Goal: Navigation & Orientation: Find specific page/section

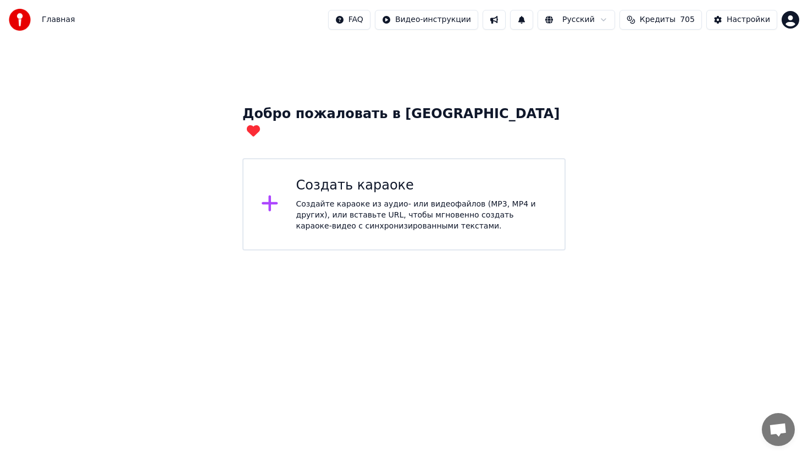
click at [774, 427] on span "Открытый чат" at bounding box center [778, 430] width 18 height 15
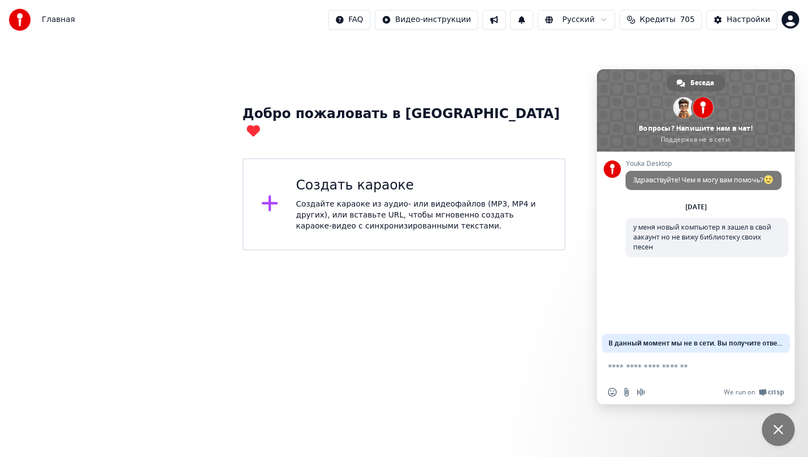
click at [778, 428] on span "Закрыть чат" at bounding box center [778, 430] width 10 height 10
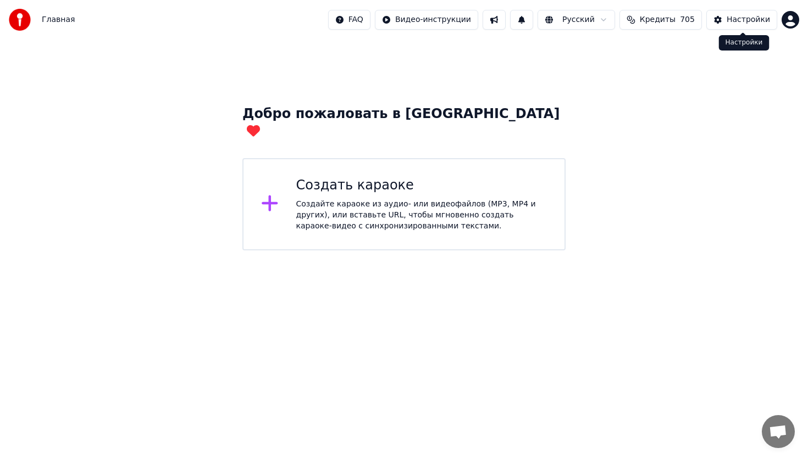
click at [757, 20] on div "Настройки" at bounding box center [747, 19] width 43 height 11
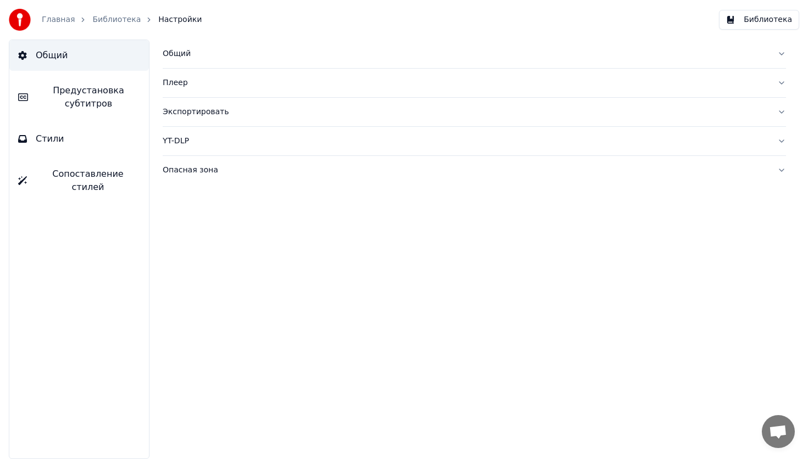
click at [111, 15] on link "Библиотека" at bounding box center [116, 19] width 48 height 11
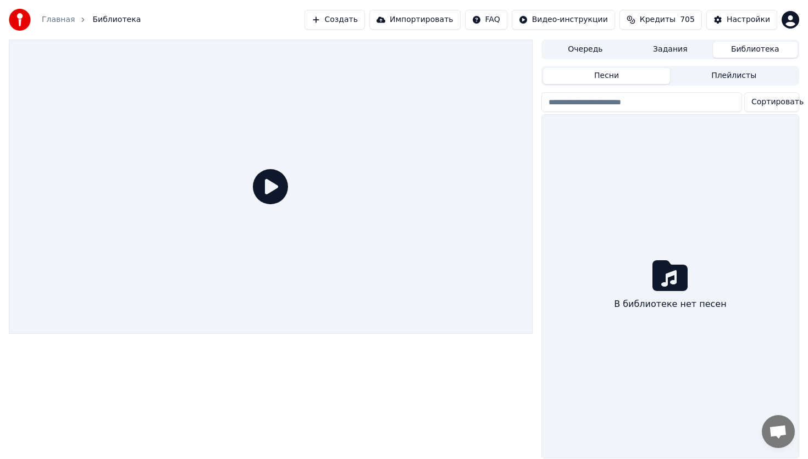
click at [650, 46] on button "Задания" at bounding box center [669, 50] width 85 height 16
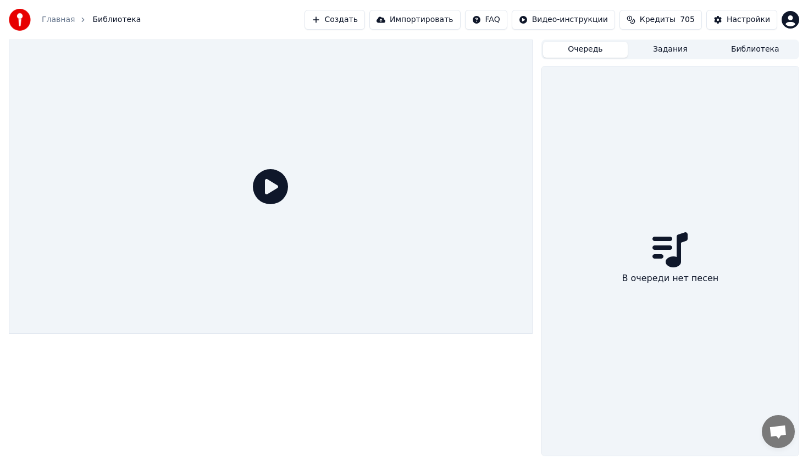
click at [586, 53] on button "Очередь" at bounding box center [585, 50] width 85 height 16
click at [52, 20] on link "Главная" at bounding box center [58, 19] width 33 height 11
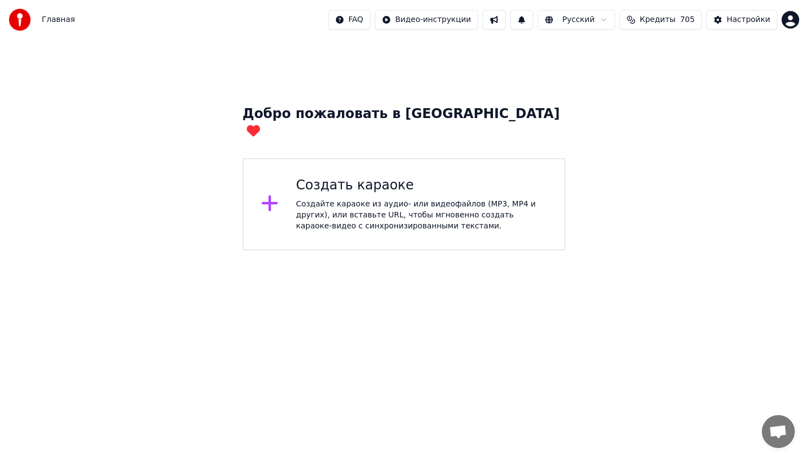
click at [51, 20] on span "Главная" at bounding box center [58, 19] width 33 height 11
click at [16, 16] on img at bounding box center [20, 20] width 22 height 22
click at [732, 13] on button "Настройки" at bounding box center [741, 20] width 71 height 20
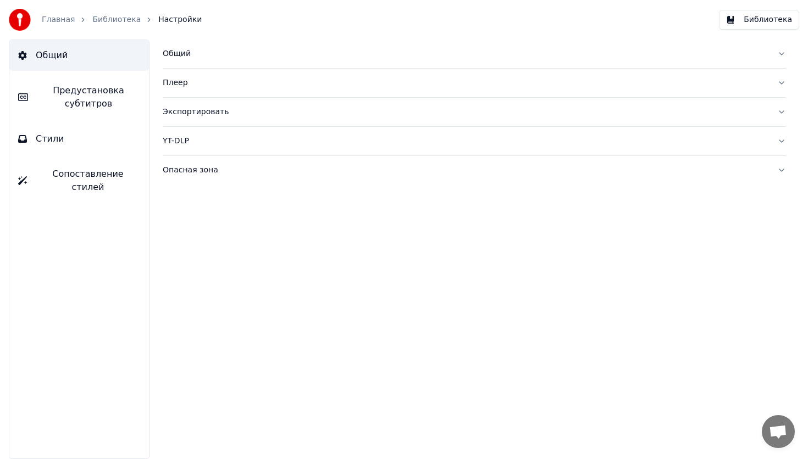
click at [174, 21] on span "Настройки" at bounding box center [179, 19] width 43 height 11
click at [165, 9] on div "Главная Библиотека Настройки" at bounding box center [105, 20] width 193 height 22
click at [47, 52] on span "Общий" at bounding box center [52, 55] width 32 height 13
click at [769, 14] on button "Библиотека" at bounding box center [759, 20] width 80 height 20
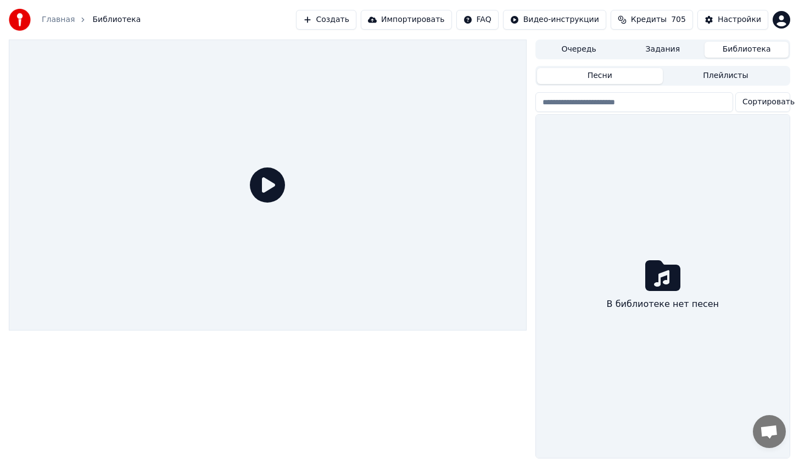
click at [717, 73] on button "Плейлисты" at bounding box center [726, 76] width 126 height 16
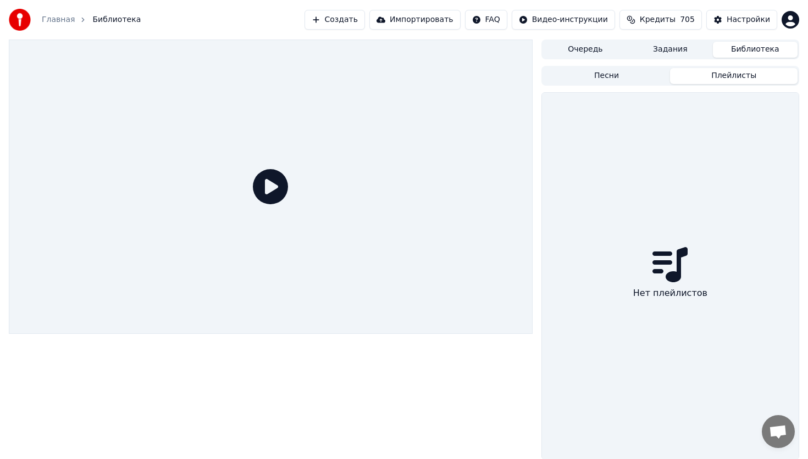
click at [665, 45] on button "Задания" at bounding box center [669, 50] width 85 height 16
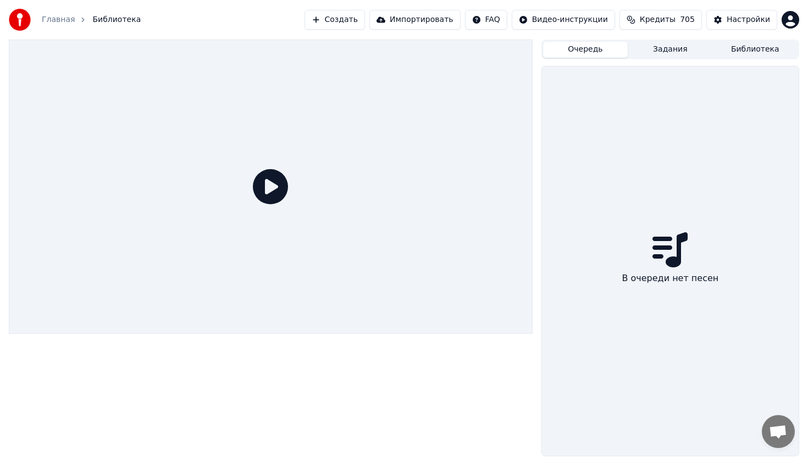
click at [589, 46] on button "Очередь" at bounding box center [585, 50] width 85 height 16
click at [738, 13] on button "Настройки" at bounding box center [741, 20] width 71 height 20
